Goal: Task Accomplishment & Management: Use online tool/utility

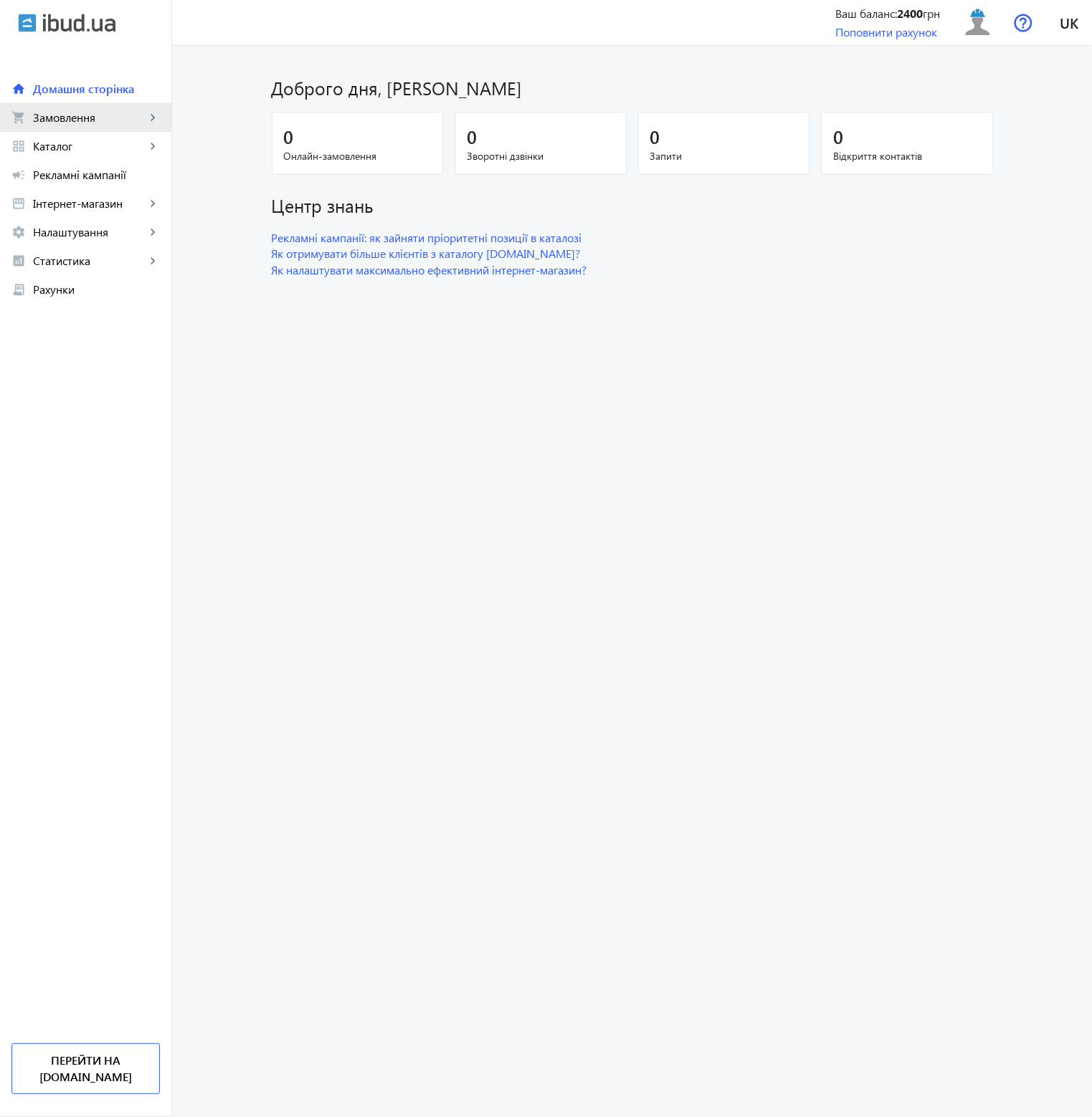
click at [72, 119] on span "Замовлення" at bounding box center [89, 117] width 113 height 14
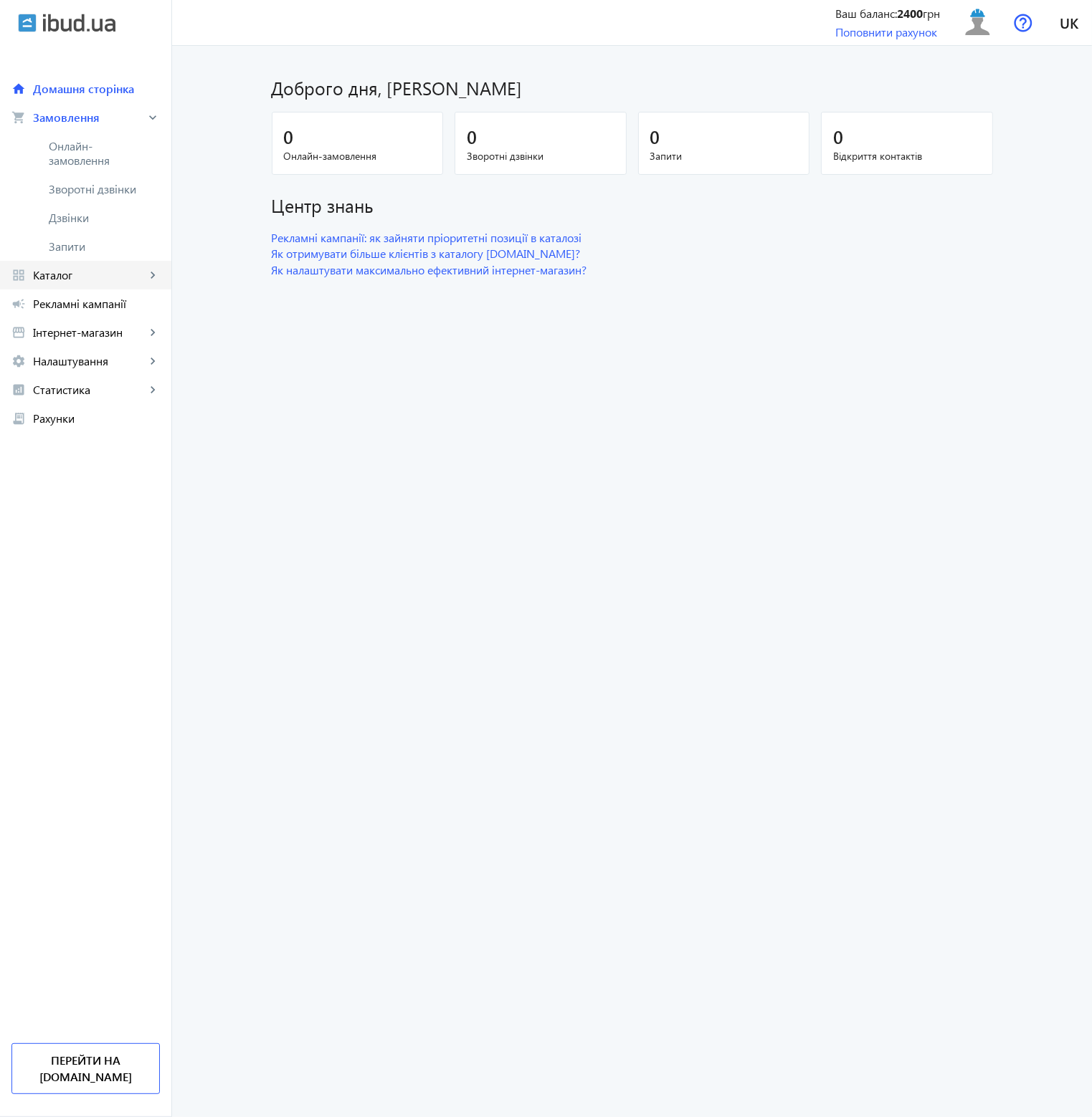
click at [96, 282] on link "grid_view Каталог keyboard_arrow_right" at bounding box center [86, 275] width 171 height 28
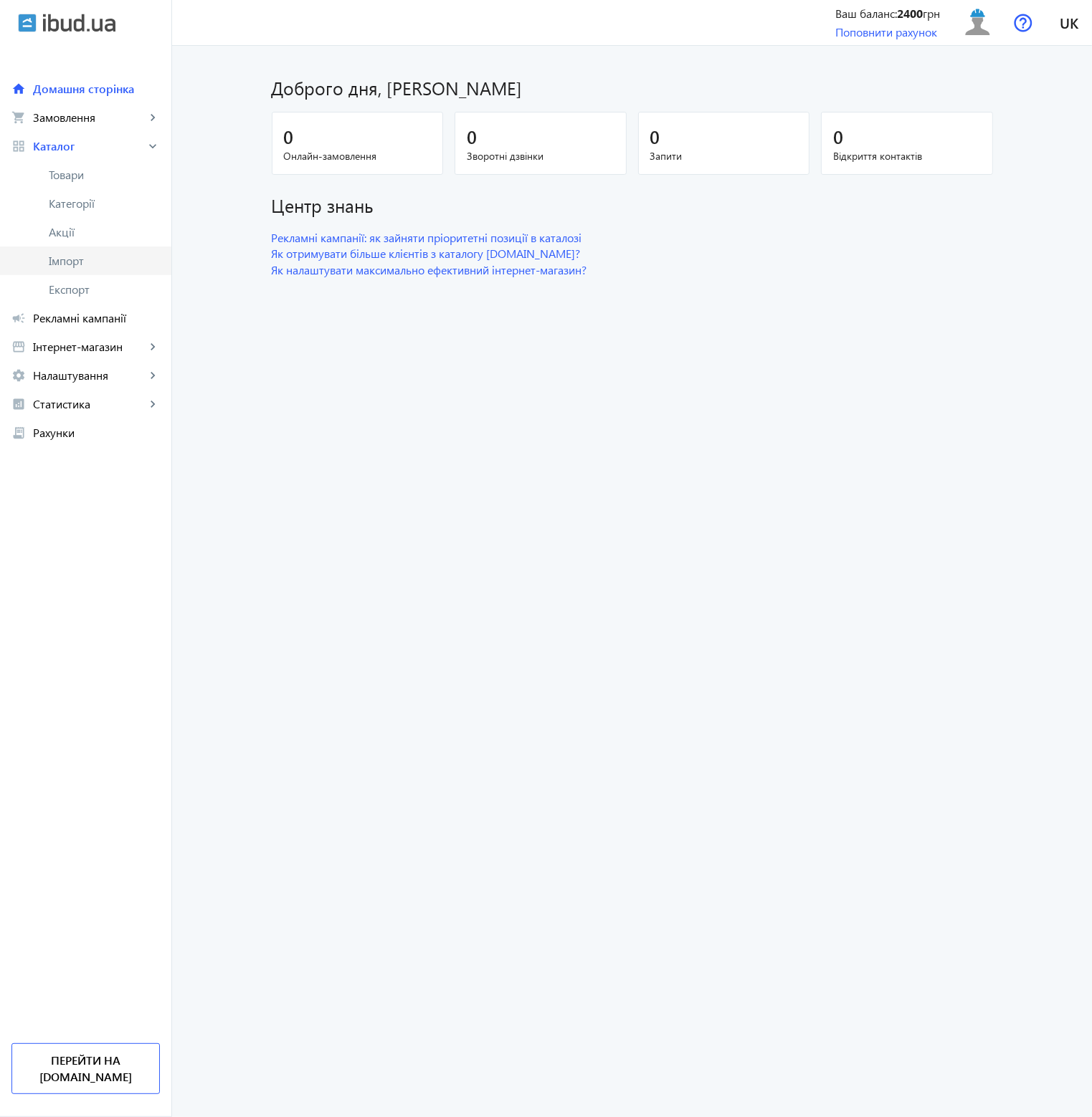
click at [87, 260] on span "Імпорт" at bounding box center [104, 260] width 111 height 14
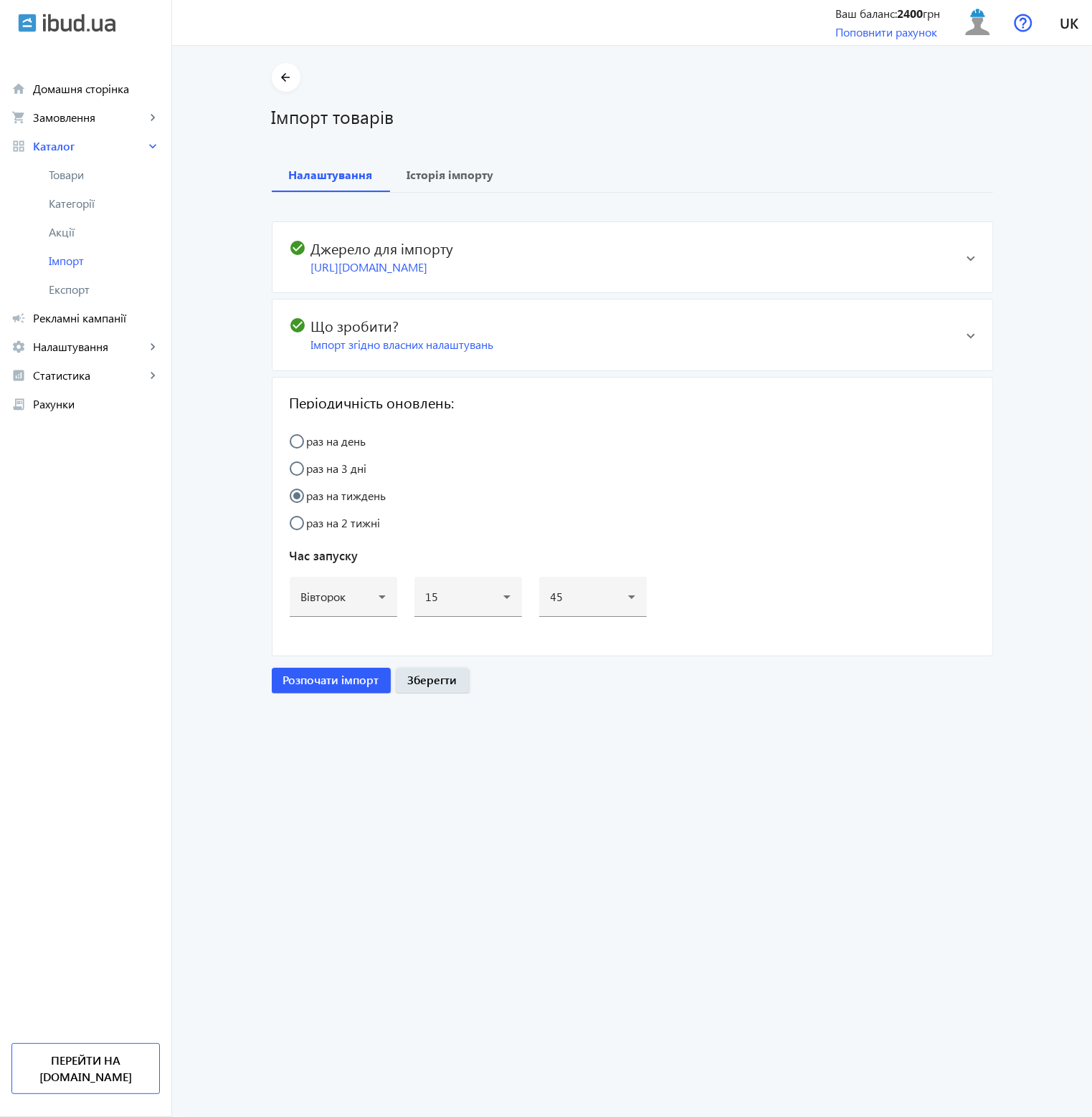
click at [431, 193] on div "check_circle Джерело для імпорту [URL][DOMAIN_NAME] Посилання на файл Файл з ко…" at bounding box center [632, 443] width 721 height 501
click at [435, 181] on b "Історія імпорту" at bounding box center [451, 175] width 87 height 11
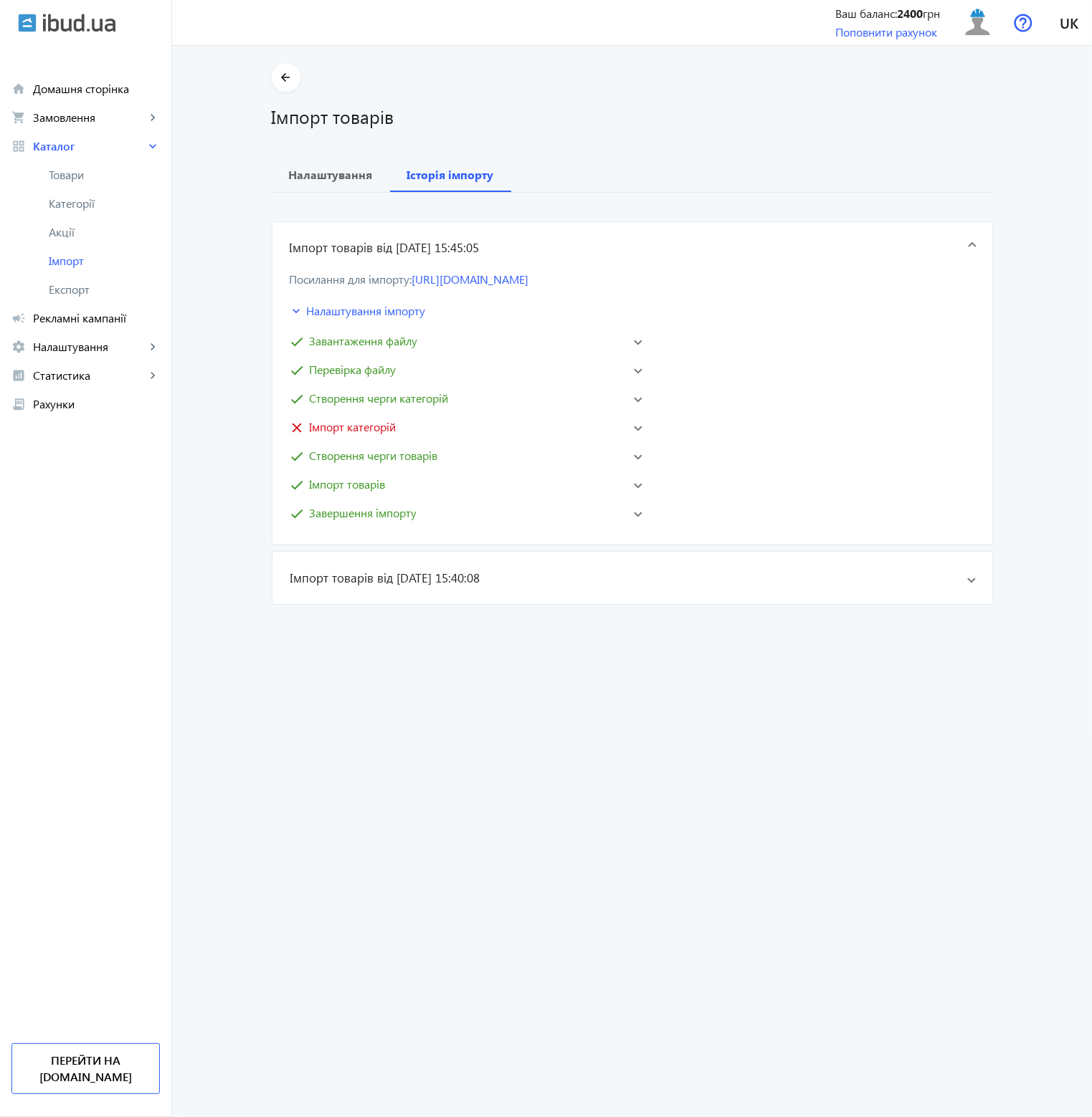
click at [443, 436] on div "check Завантаження файлу Завершено: [DATE] 15:45:09 check Перевірка файлу Завер…" at bounding box center [466, 427] width 358 height 195
click at [445, 435] on mat-panel-title "close Імпорт категорій" at bounding box center [456, 427] width 333 height 17
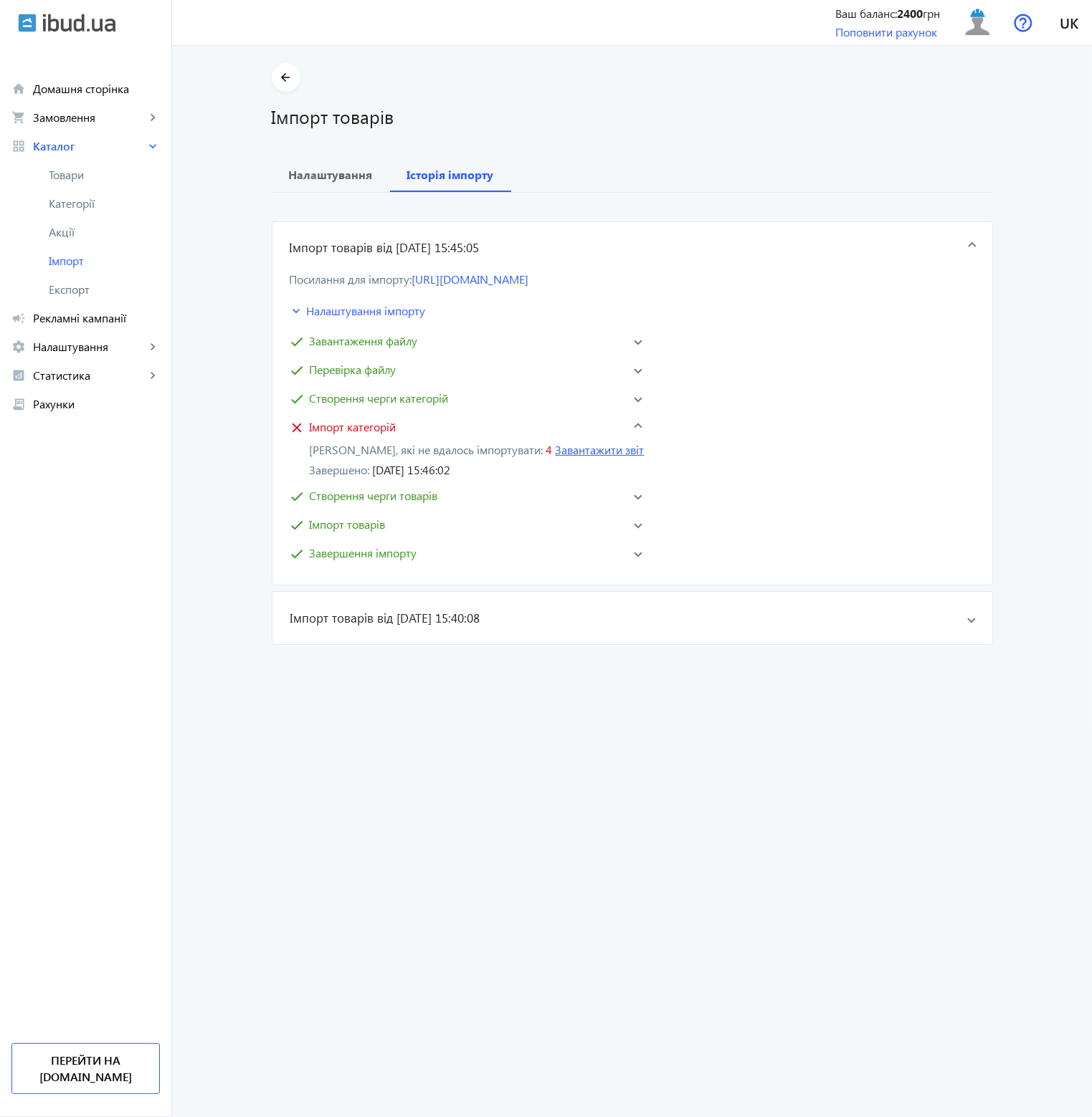
click at [561, 457] on link "Завантажити звіт" at bounding box center [600, 449] width 89 height 15
click at [218, 567] on main "arrow_back Імпорт товарів Налаштування Історія імпорту Імпорт товарів від [DATE…" at bounding box center [632, 356] width 920 height 588
click at [321, 182] on span "Налаштування" at bounding box center [330, 175] width 84 height 35
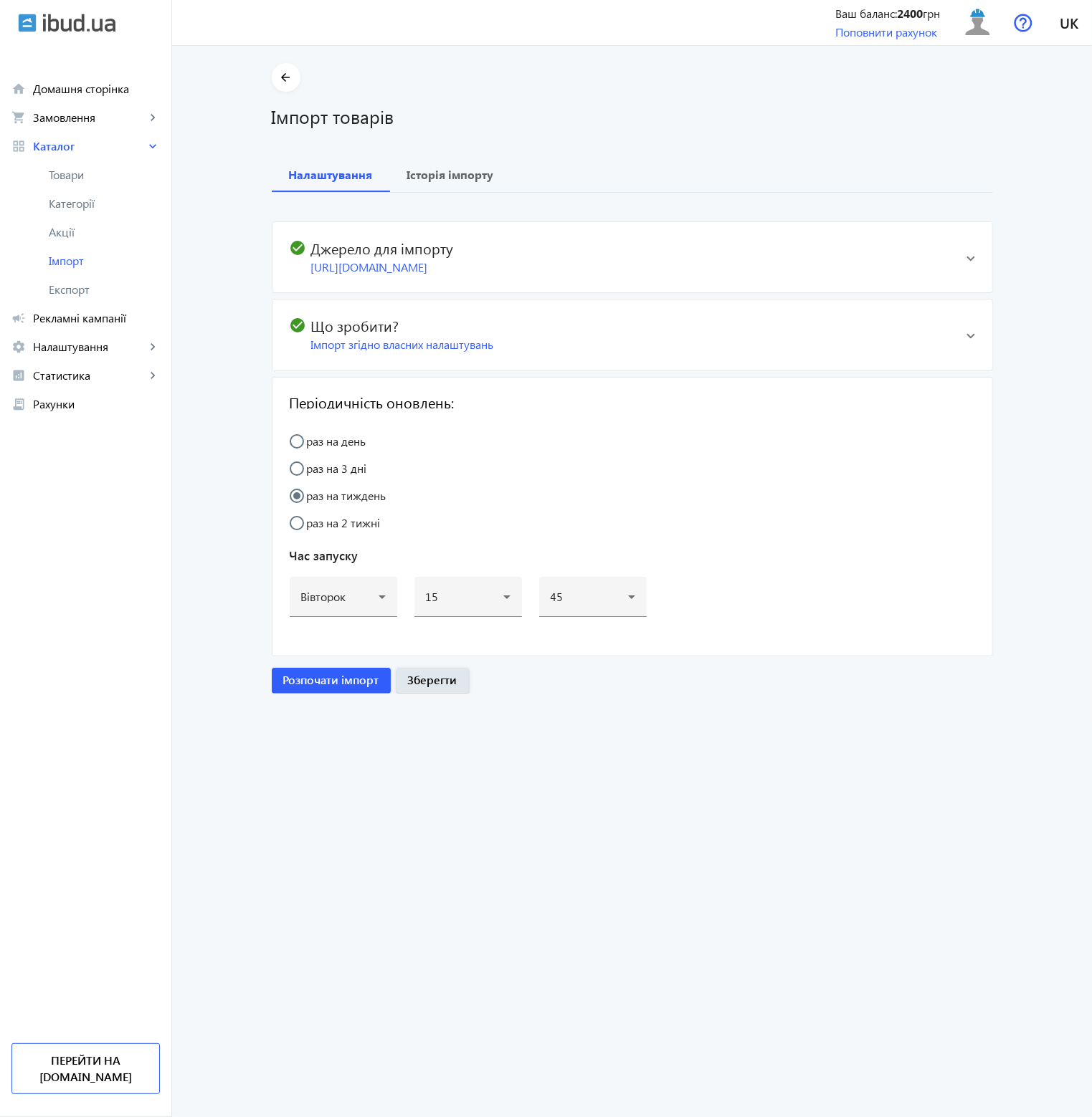
click at [433, 352] on div "Імпорт згідно власних налаштувань" at bounding box center [633, 344] width 644 height 16
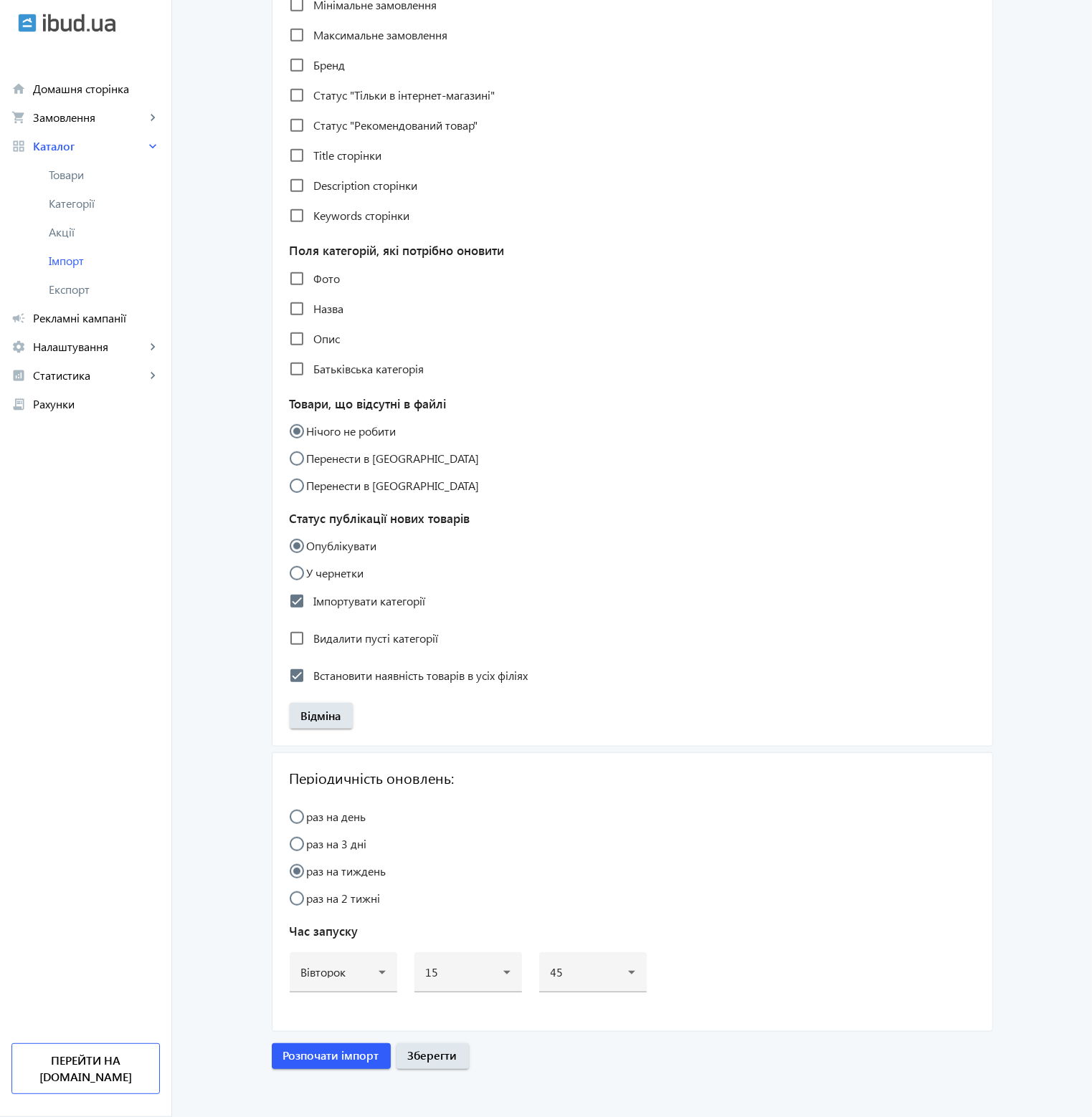
scroll to position [1003, 0]
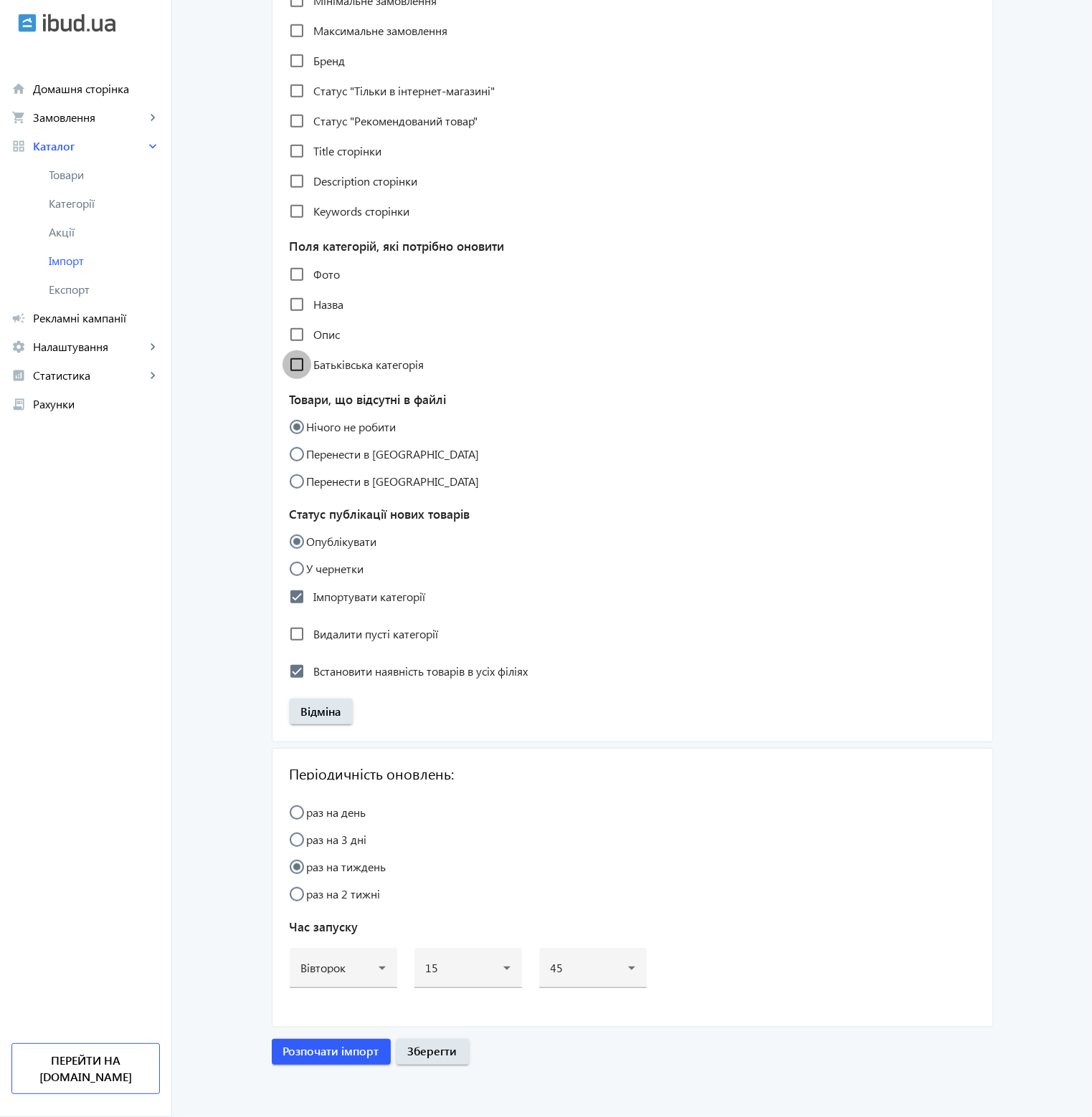
click at [288, 362] on input "Батьківська категорія" at bounding box center [296, 365] width 28 height 28
checkbox input "true"
click at [293, 304] on input "Назва" at bounding box center [296, 305] width 28 height 28
click at [288, 300] on input "Назва" at bounding box center [296, 305] width 28 height 28
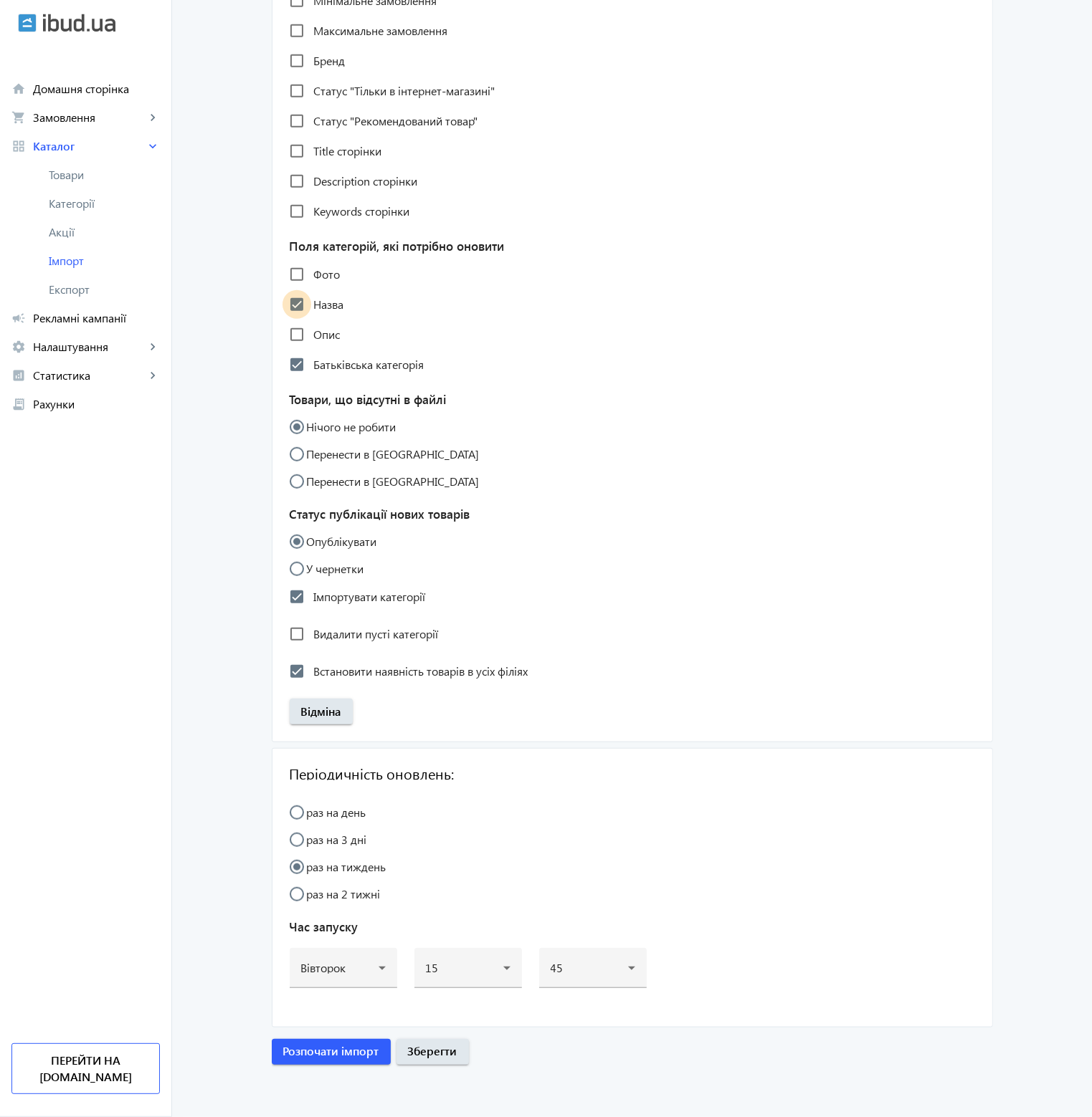
click at [288, 300] on input "Назва" at bounding box center [296, 305] width 28 height 28
checkbox input "true"
click at [336, 1051] on span "Розпочати імпорт" at bounding box center [331, 1051] width 96 height 16
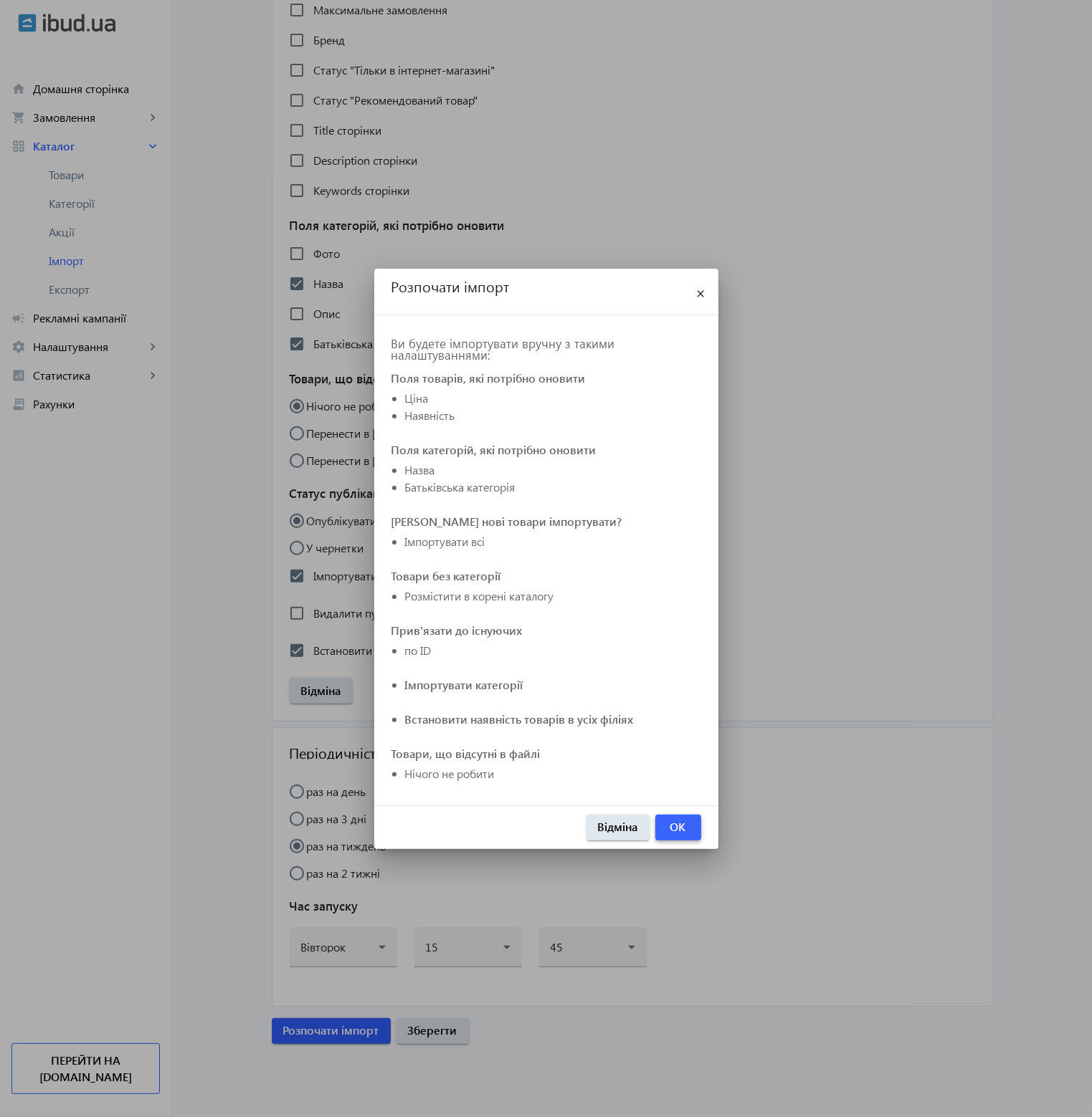
click at [683, 832] on span "OK" at bounding box center [678, 826] width 16 height 16
